Goal: Task Accomplishment & Management: Use online tool/utility

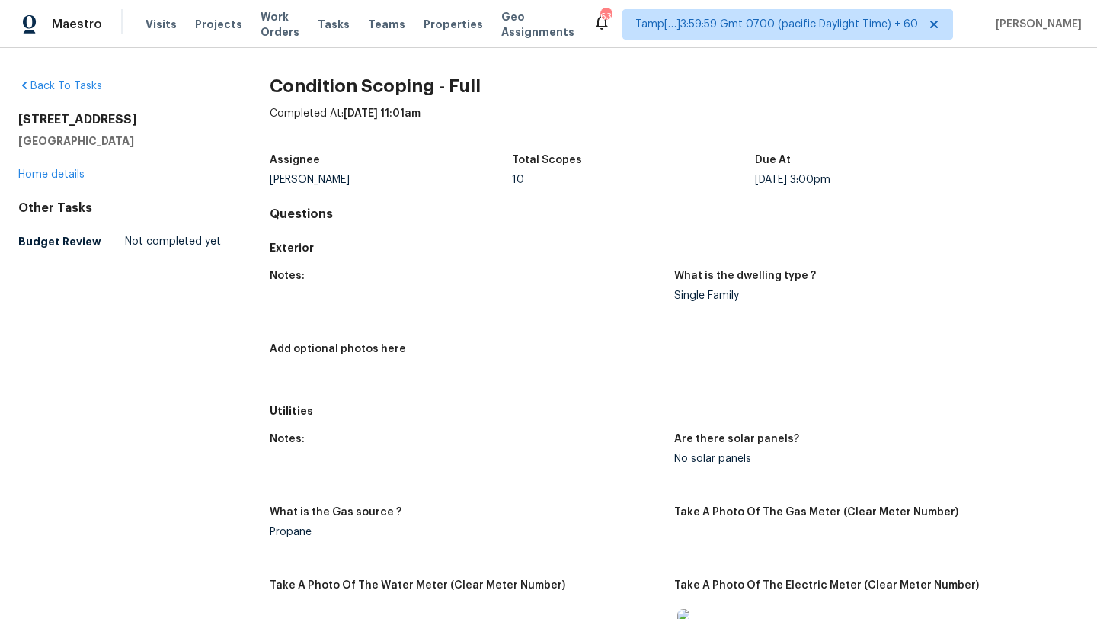
drag, startPoint x: 427, startPoint y: 113, endPoint x: 523, endPoint y: 115, distance: 96.0
click at [523, 115] on div "Completed At: Sep 17th 2025 at 11:01am" at bounding box center [674, 126] width 809 height 40
drag, startPoint x: 431, startPoint y: 117, endPoint x: 517, endPoint y: 116, distance: 85.3
click at [517, 116] on div "Completed At: Sep 17th 2025 at 11:01am" at bounding box center [674, 126] width 809 height 40
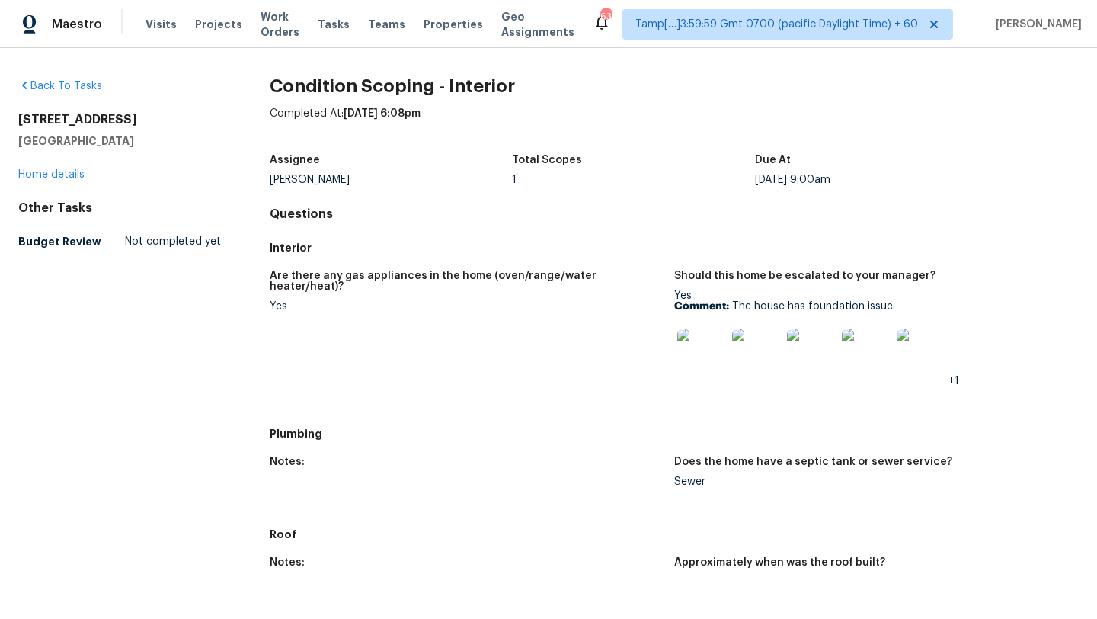
drag, startPoint x: 431, startPoint y: 113, endPoint x: 488, endPoint y: 113, distance: 57.9
click at [488, 113] on div "Completed At: Sep 16th 2025 at 6:08pm" at bounding box center [674, 126] width 809 height 40
